Goal: Find contact information: Find contact information

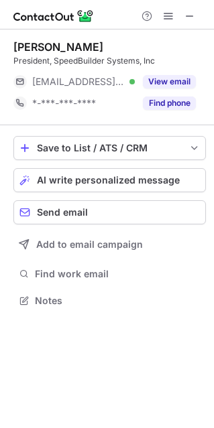
scroll to position [7, 7]
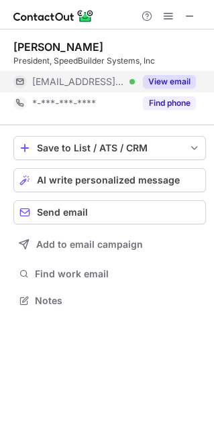
click at [173, 79] on button "View email" at bounding box center [169, 81] width 53 height 13
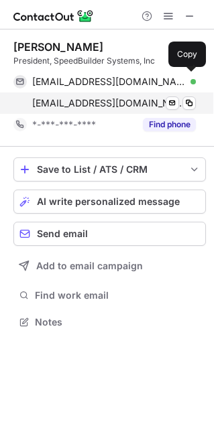
scroll to position [312, 214]
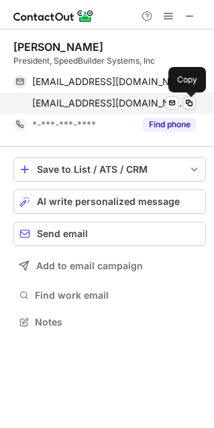
click at [189, 102] on span at bounding box center [188, 103] width 11 height 11
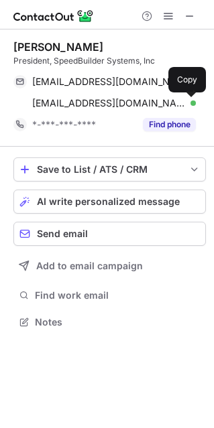
click at [192, 44] on div "[PERSON_NAME]" at bounding box center [109, 46] width 192 height 13
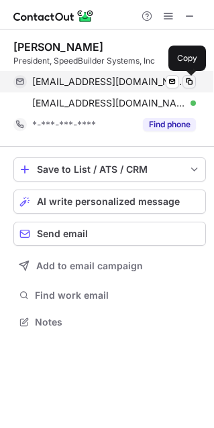
click at [191, 79] on span at bounding box center [188, 81] width 11 height 11
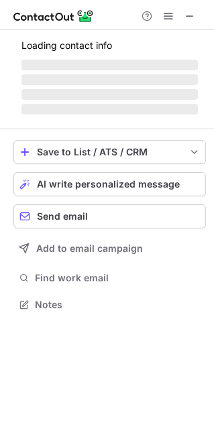
scroll to position [7, 7]
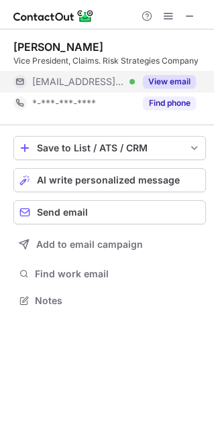
click at [173, 82] on button "View email" at bounding box center [169, 81] width 53 height 13
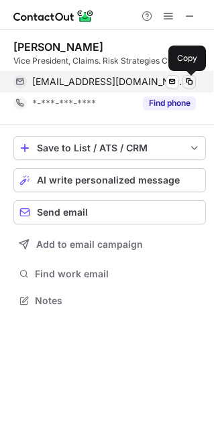
click at [189, 79] on span at bounding box center [188, 81] width 11 height 11
